Goal: Find specific page/section: Find specific page/section

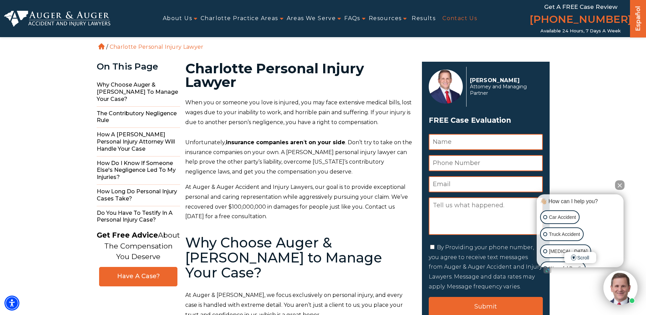
click at [458, 19] on link "Contact Us" at bounding box center [459, 18] width 35 height 15
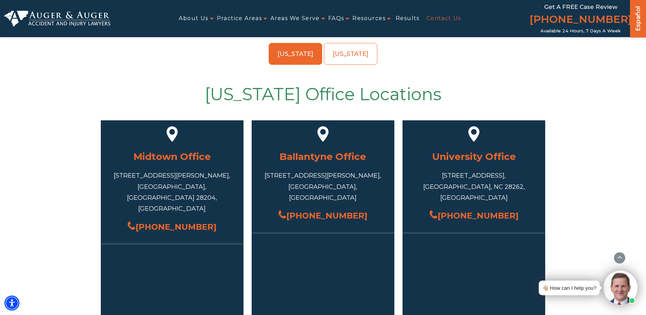
scroll to position [238, 0]
